Goal: Task Accomplishment & Management: Use online tool/utility

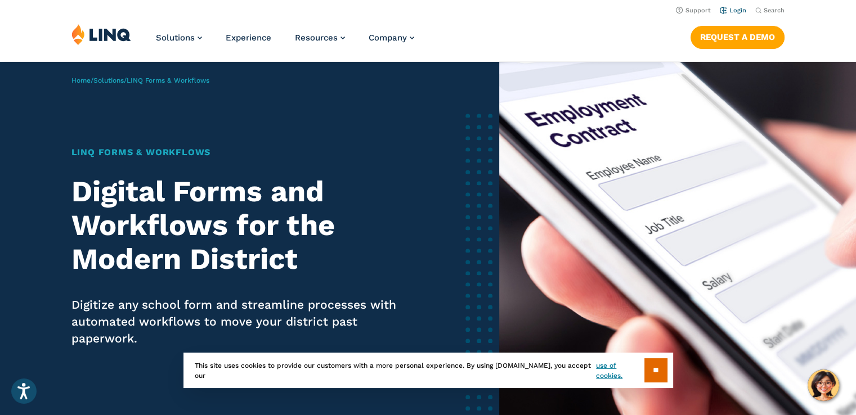
click at [731, 12] on link "Login" at bounding box center [733, 10] width 26 height 7
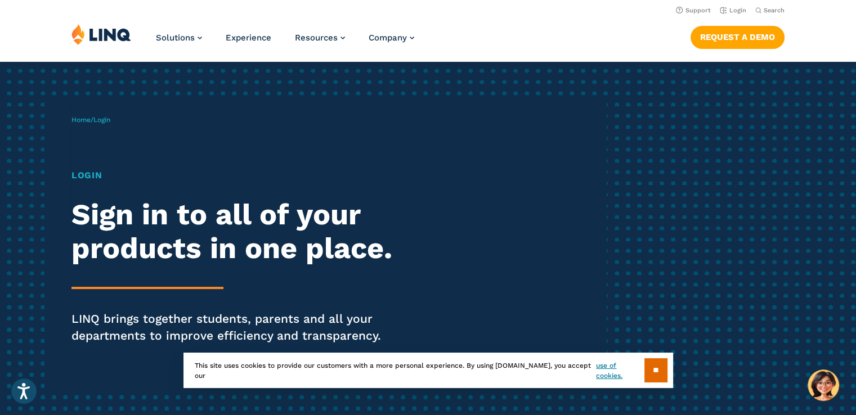
click at [92, 176] on h1 "Login" at bounding box center [236, 176] width 330 height 14
click at [661, 377] on input "**" at bounding box center [655, 371] width 23 height 24
